Goal: Use online tool/utility: Utilize a website feature to perform a specific function

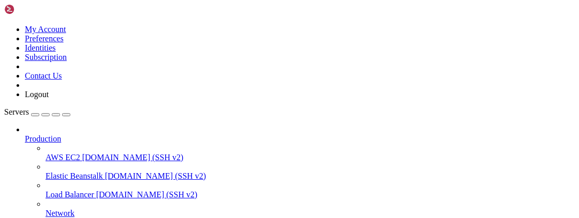
click at [25, 135] on icon at bounding box center [25, 135] width 0 height 0
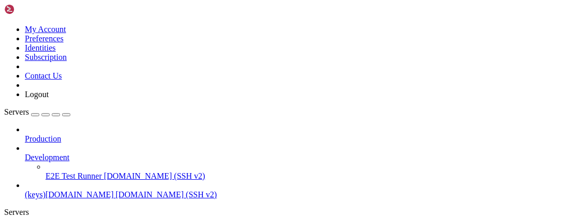
click at [25, 153] on icon at bounding box center [25, 153] width 0 height 0
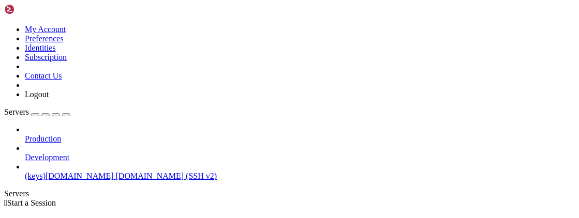
click at [116, 172] on span "[DOMAIN_NAME] (SSH v2)" at bounding box center [166, 176] width 101 height 9
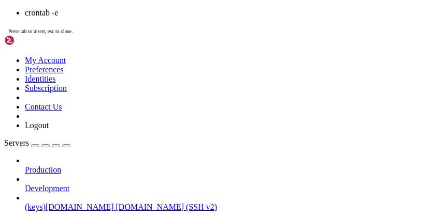
scroll to position [9, 0]
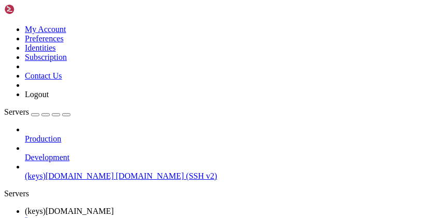
drag, startPoint x: 115, startPoint y: 509, endPoint x: 92, endPoint y: 519, distance: 25.5
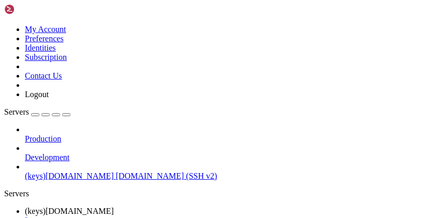
scroll to position [150, 0]
drag, startPoint x: 92, startPoint y: 494, endPoint x: 78, endPoint y: 518, distance: 27.6
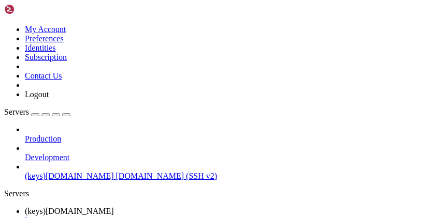
drag, startPoint x: 106, startPoint y: 530, endPoint x: 81, endPoint y: 533, distance: 25.1
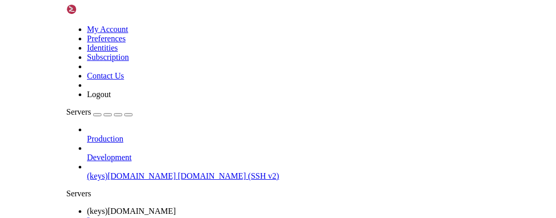
scroll to position [229, 0]
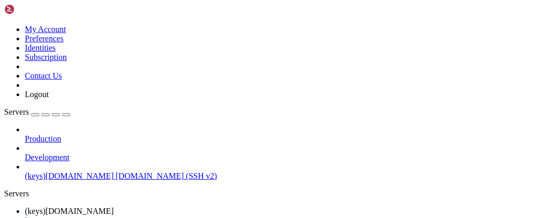
drag, startPoint x: 8, startPoint y: 477, endPoint x: 66, endPoint y: 488, distance: 58.6
drag, startPoint x: 8, startPoint y: 469, endPoint x: 154, endPoint y: 523, distance: 155.5
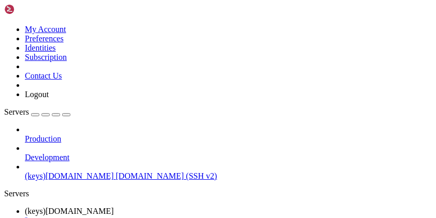
scroll to position [246, 0]
drag, startPoint x: 122, startPoint y: 464, endPoint x: 75, endPoint y: 482, distance: 50.6
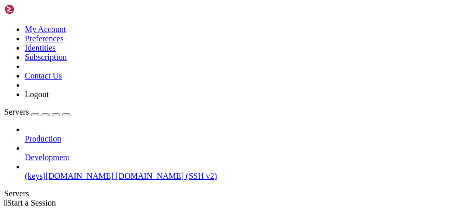
click at [76, 172] on span "(keys)[DOMAIN_NAME]" at bounding box center [69, 176] width 89 height 9
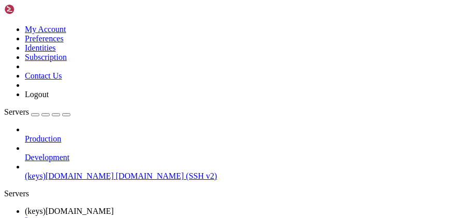
drag, startPoint x: 194, startPoint y: 507, endPoint x: 135, endPoint y: 501, distance: 58.8
drag, startPoint x: 135, startPoint y: 501, endPoint x: 113, endPoint y: 527, distance: 33.4
drag, startPoint x: 133, startPoint y: 506, endPoint x: 116, endPoint y: 533, distance: 31.6
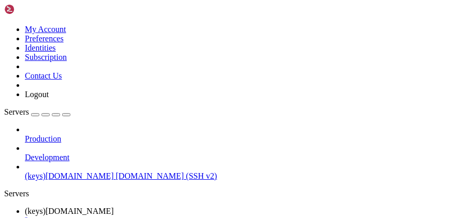
drag, startPoint x: 129, startPoint y: 537, endPoint x: 107, endPoint y: 540, distance: 22.4
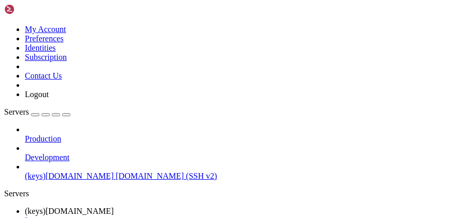
drag, startPoint x: 279, startPoint y: 526, endPoint x: 34, endPoint y: 521, distance: 245.0
drag, startPoint x: 144, startPoint y: 537, endPoint x: 100, endPoint y: 527, distance: 45.8
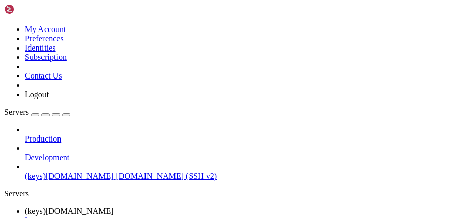
drag, startPoint x: 132, startPoint y: 540, endPoint x: 103, endPoint y: 530, distance: 31.1
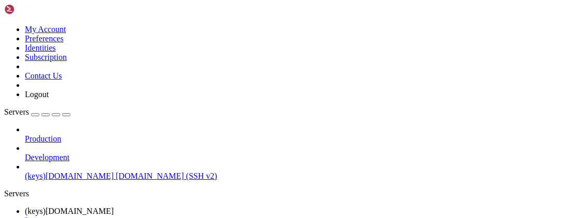
scroll to position [0, 0]
drag, startPoint x: 449, startPoint y: 480, endPoint x: 446, endPoint y: 392, distance: 88.1
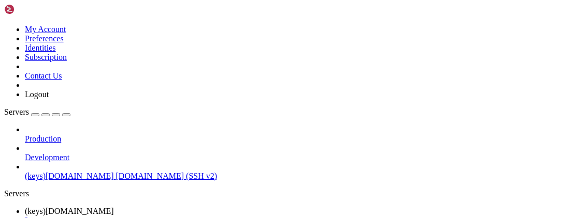
scroll to position [4779, 0]
drag, startPoint x: 161, startPoint y: 533, endPoint x: 136, endPoint y: 533, distance: 24.9
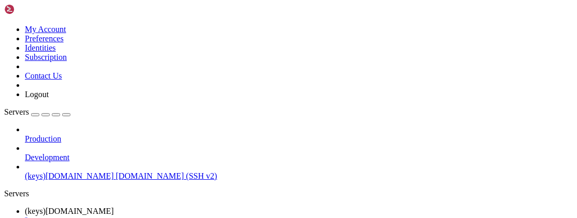
drag, startPoint x: 134, startPoint y: 525, endPoint x: 120, endPoint y: 529, distance: 14.4
drag, startPoint x: 140, startPoint y: 523, endPoint x: 9, endPoint y: 508, distance: 131.8
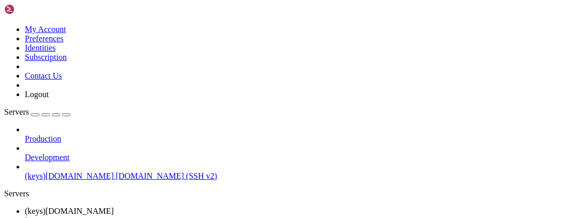
scroll to position [4832, 0]
drag, startPoint x: 139, startPoint y: 534, endPoint x: 124, endPoint y: 534, distance: 15.0
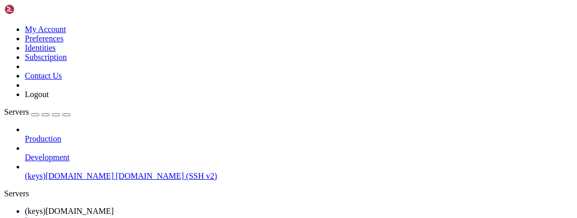
scroll to position [4850, 0]
drag, startPoint x: 208, startPoint y: 516, endPoint x: 154, endPoint y: 524, distance: 54.4
